Goal: Transaction & Acquisition: Purchase product/service

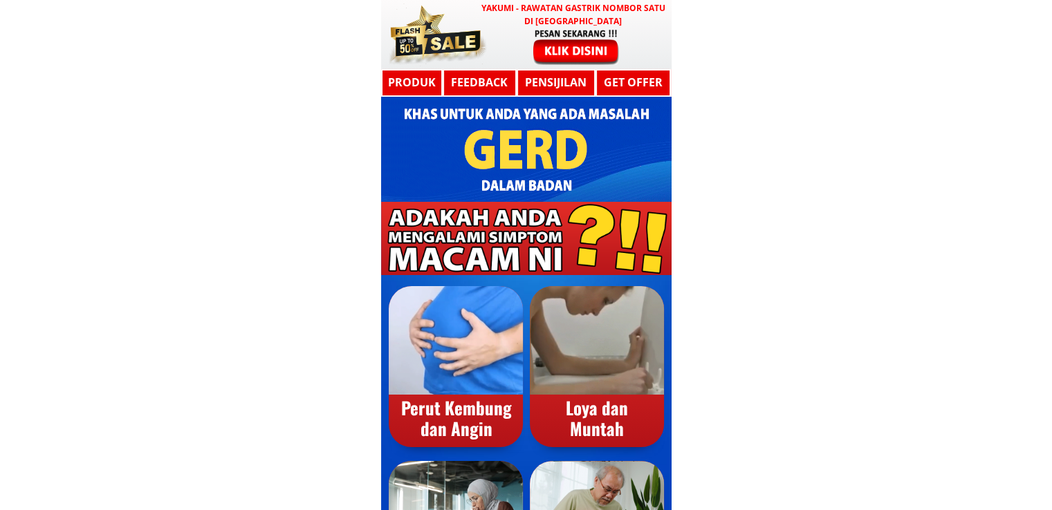
click at [509, 59] on div at bounding box center [526, 34] width 290 height 69
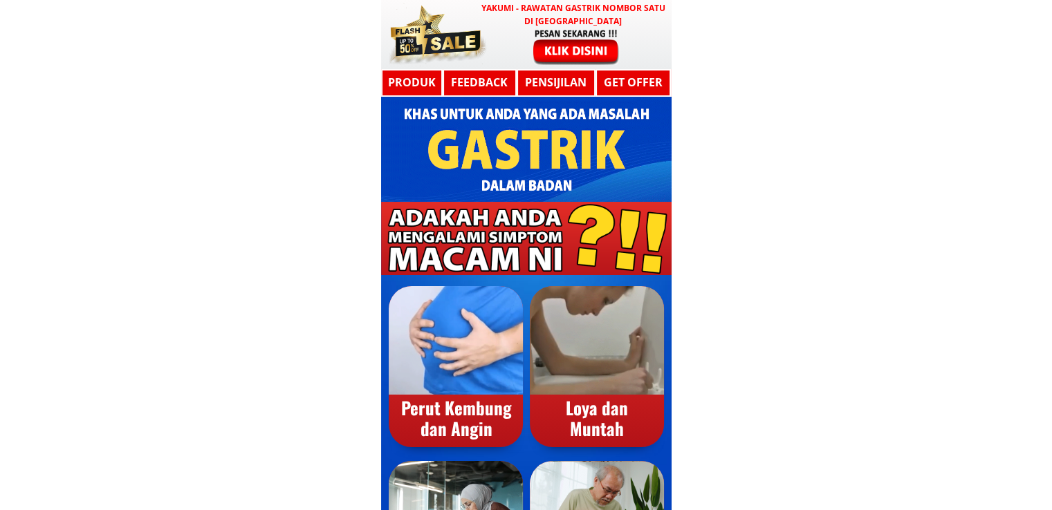
click at [577, 45] on div at bounding box center [575, 46] width 113 height 37
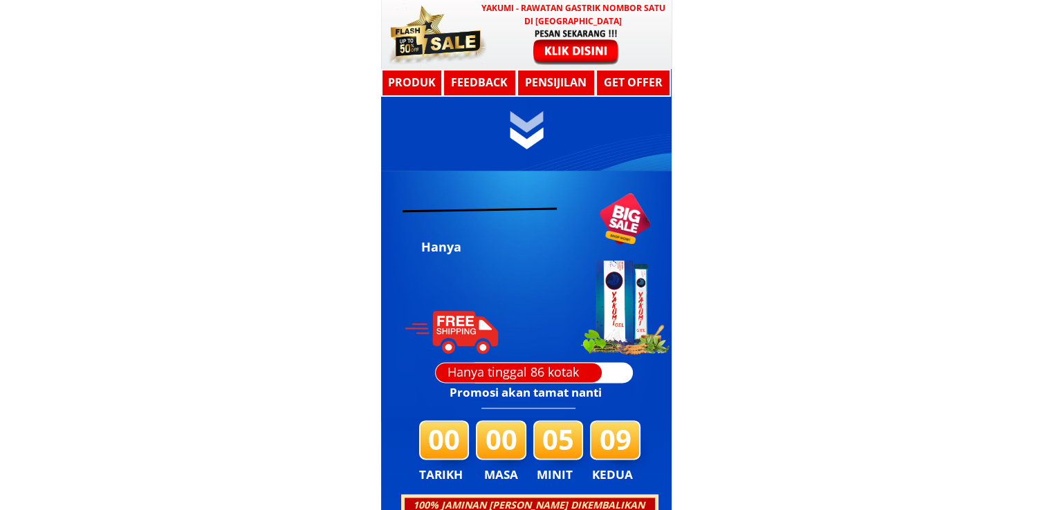
scroll to position [7404, 0]
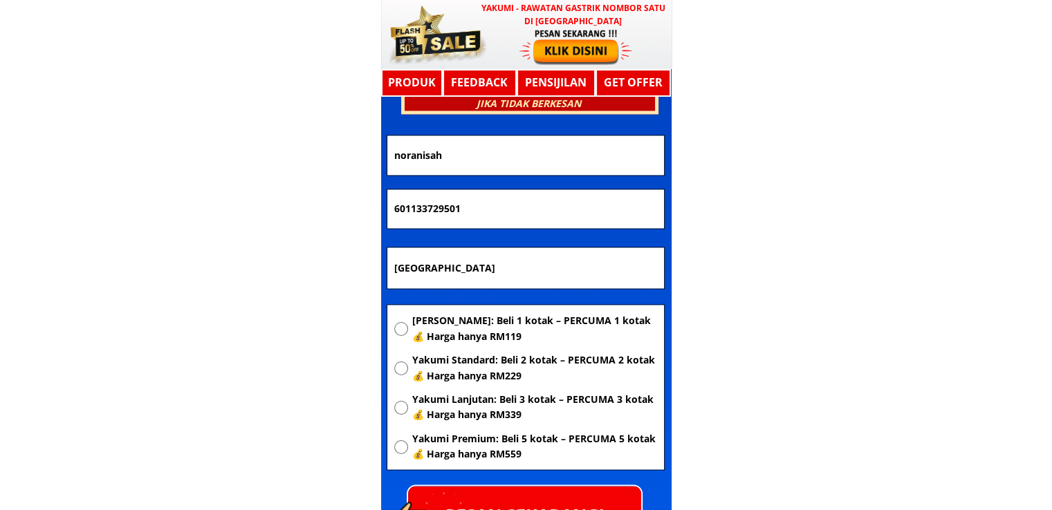
drag, startPoint x: 548, startPoint y: 257, endPoint x: 153, endPoint y: 269, distance: 395.7
paste input "Lot 1798 Desa [GEOGRAPHIC_DATA]. Titi Gantong, 32600 BOTA"
type input "Lot 1798 Desa [GEOGRAPHIC_DATA]. Titi Gantong, 32600 BOTA"
drag, startPoint x: 467, startPoint y: 214, endPoint x: 216, endPoint y: 222, distance: 251.8
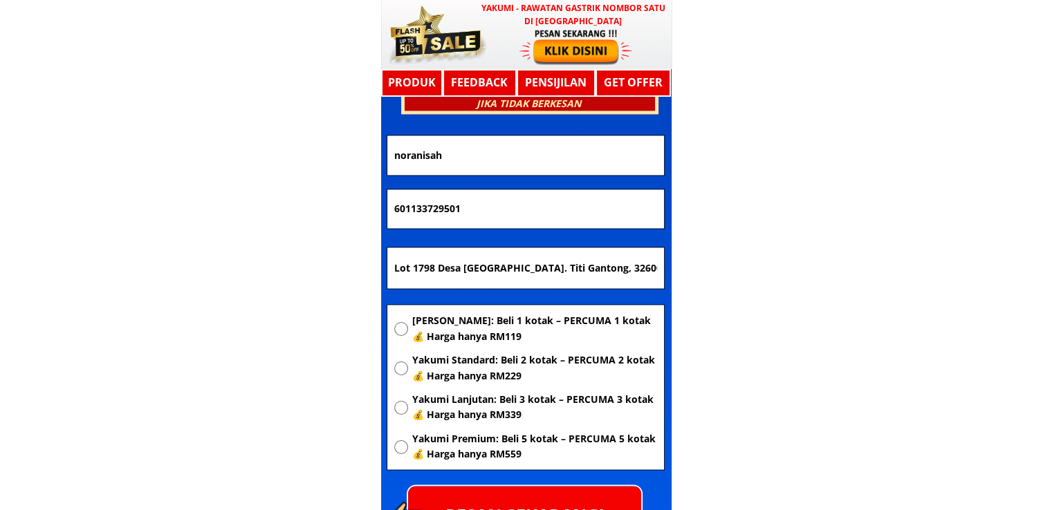
click at [523, 201] on input "601133729501" at bounding box center [526, 208] width 270 height 39
paste input "019-4616070"
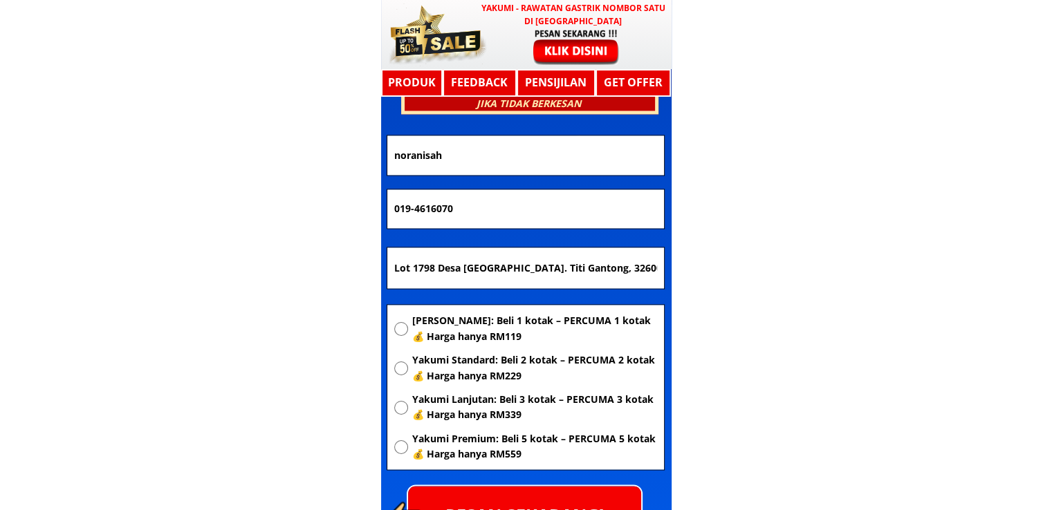
type input "019-4616070"
drag, startPoint x: 495, startPoint y: 151, endPoint x: 290, endPoint y: 151, distance: 204.7
paste input "[PERSON_NAME]"
type input "[PERSON_NAME]"
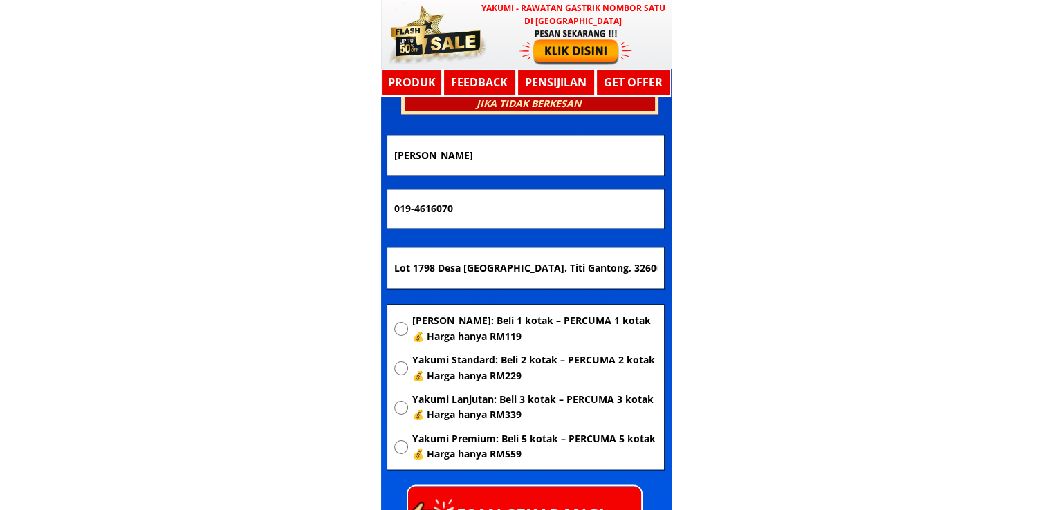
click at [478, 328] on span "[PERSON_NAME]: Beli 1 kotak – PERCUMA 1 kotak 💰 Harga hanya RM119" at bounding box center [533, 328] width 245 height 31
radio input "true"
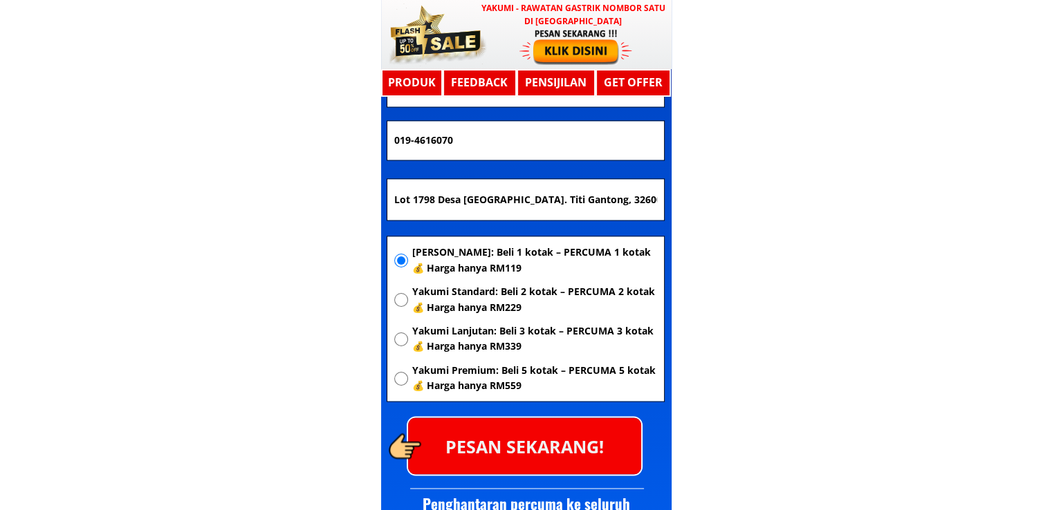
scroll to position [7542, 0]
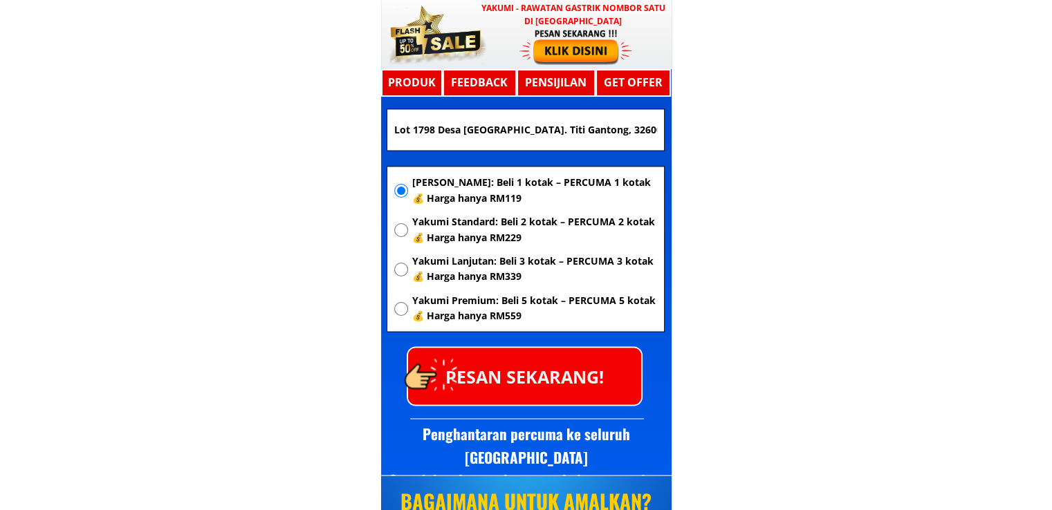
click at [559, 371] on p "PESAN SEKARANG!" at bounding box center [524, 376] width 233 height 56
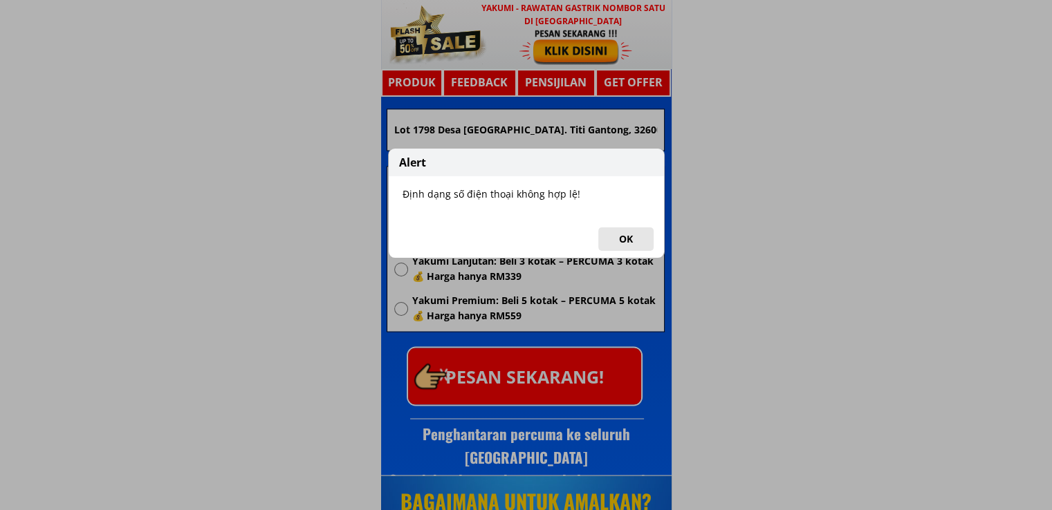
click at [626, 241] on button "OK" at bounding box center [625, 239] width 55 height 24
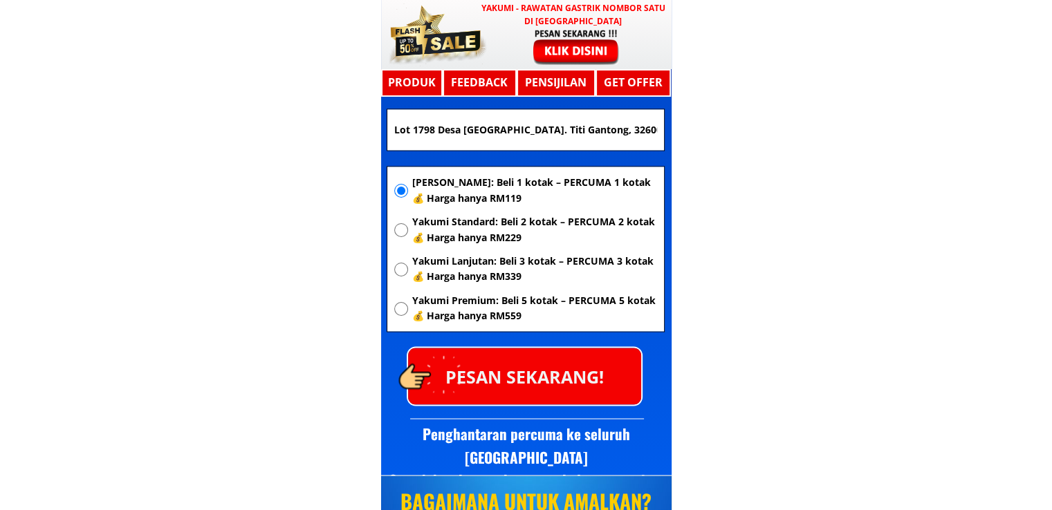
scroll to position [7473, 0]
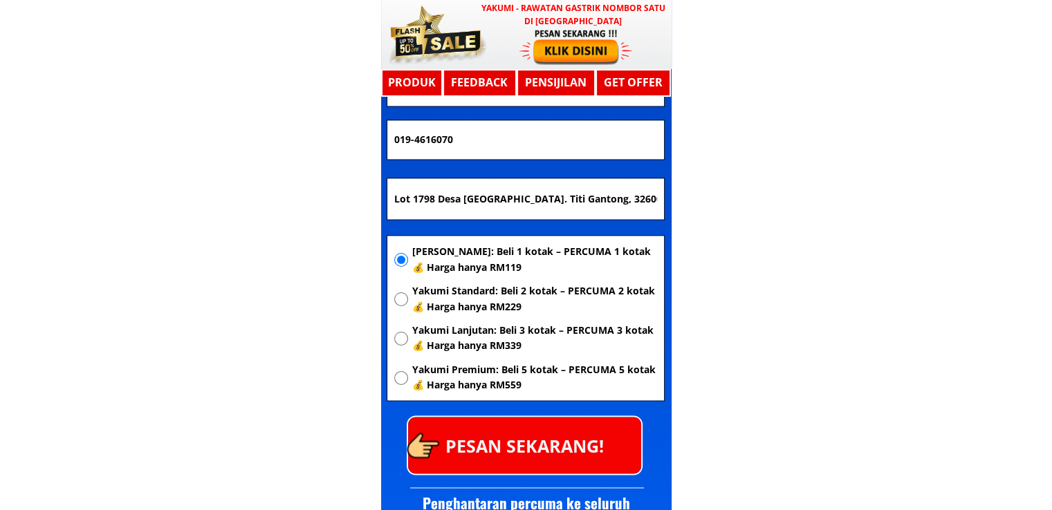
click at [414, 138] on input "019-4616070" at bounding box center [526, 139] width 270 height 39
type input "0194616070"
click at [545, 445] on p "PESAN SEKARANG!" at bounding box center [524, 445] width 233 height 56
